Goal: Find specific page/section: Find specific page/section

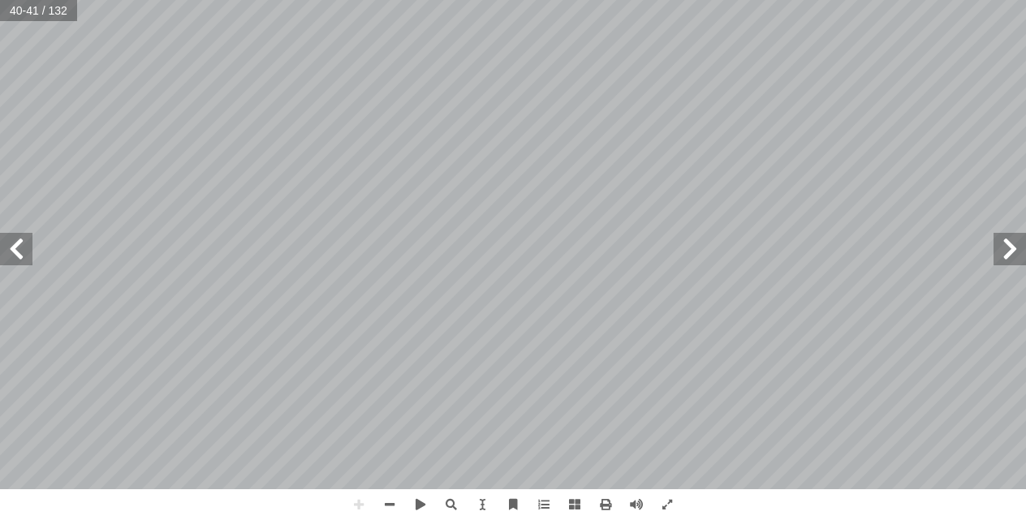
click at [1006, 256] on span at bounding box center [1009, 249] width 32 height 32
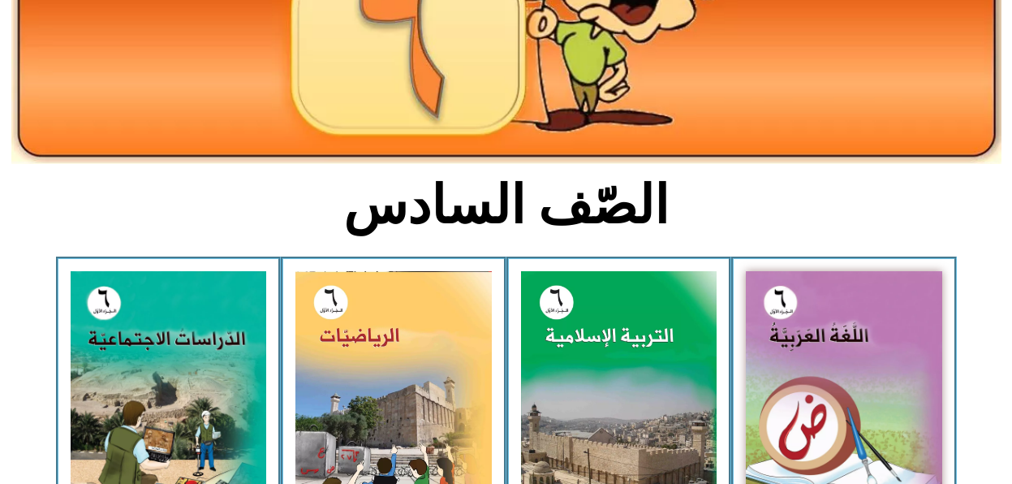
scroll to position [260, 0]
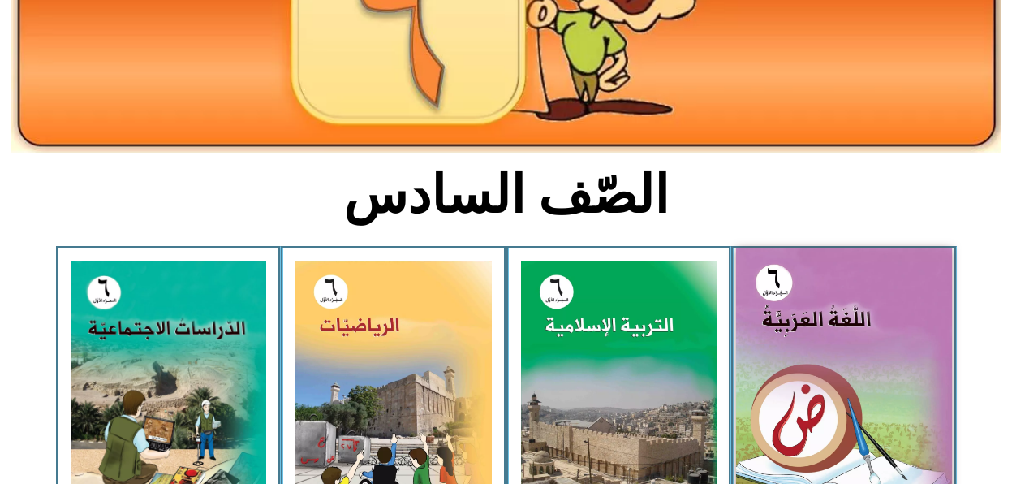
click at [891, 388] on img at bounding box center [844, 382] width 216 height 269
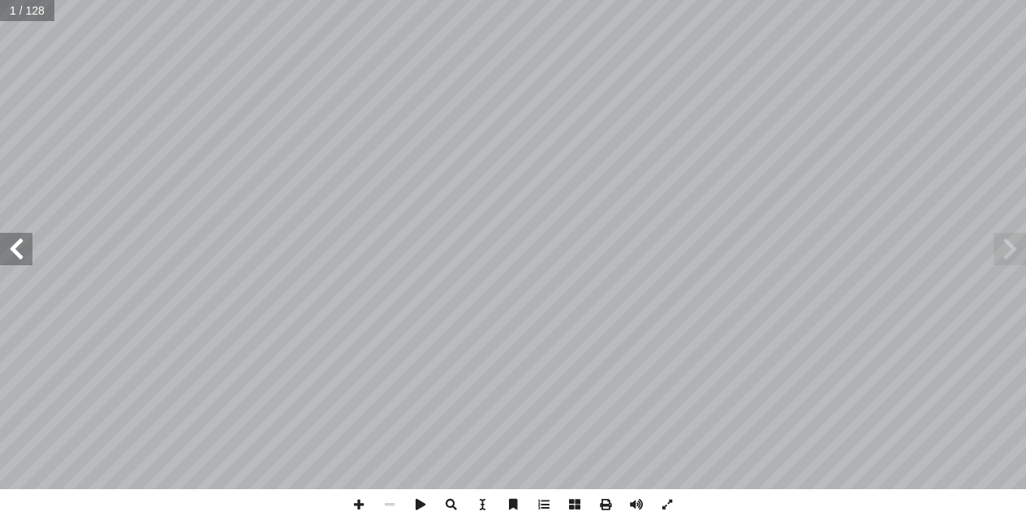
click at [22, 264] on span at bounding box center [16, 249] width 32 height 32
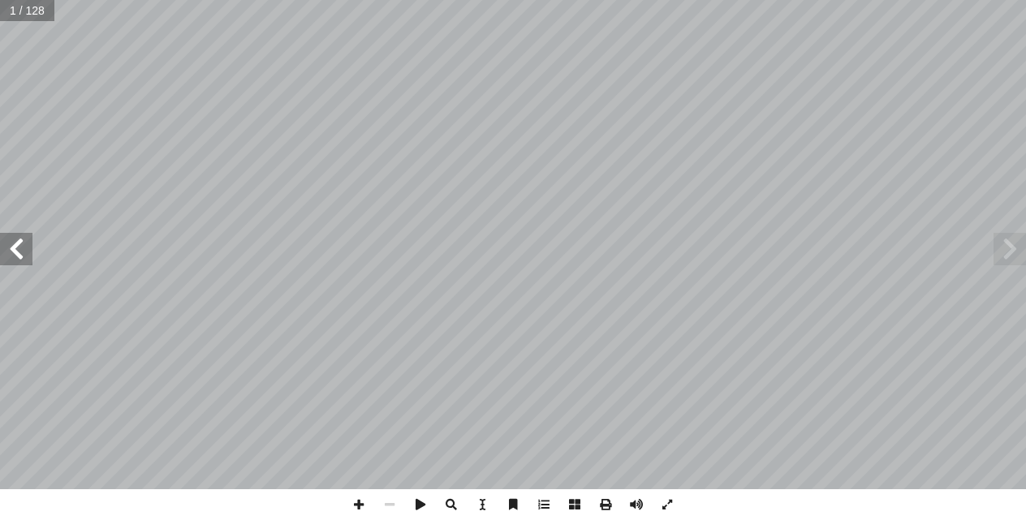
click at [22, 264] on span at bounding box center [16, 249] width 32 height 32
click at [13, 263] on span at bounding box center [16, 249] width 32 height 32
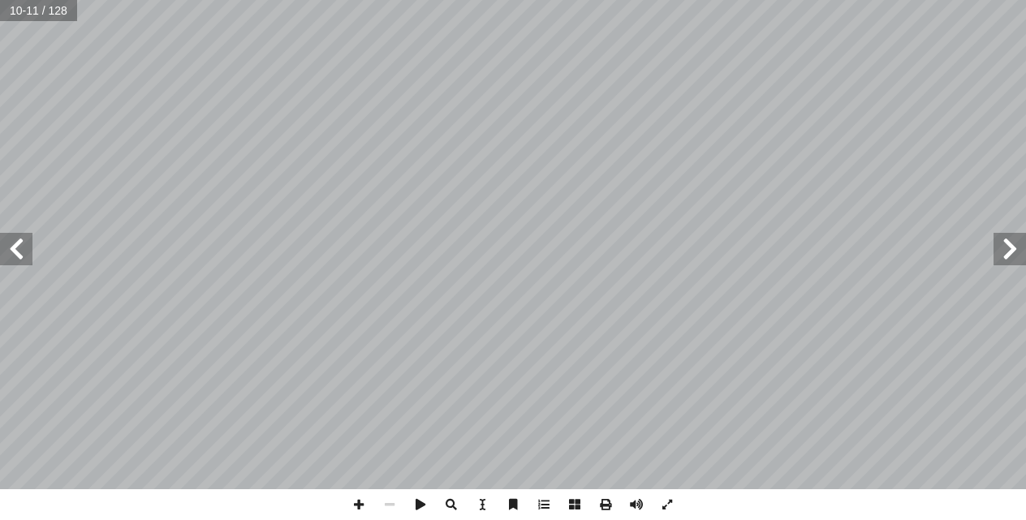
click at [13, 263] on span at bounding box center [16, 249] width 32 height 32
click at [359, 506] on span at bounding box center [358, 504] width 31 height 31
click at [358, 504] on span at bounding box center [358, 504] width 31 height 31
